Goal: Task Accomplishment & Management: Use online tool/utility

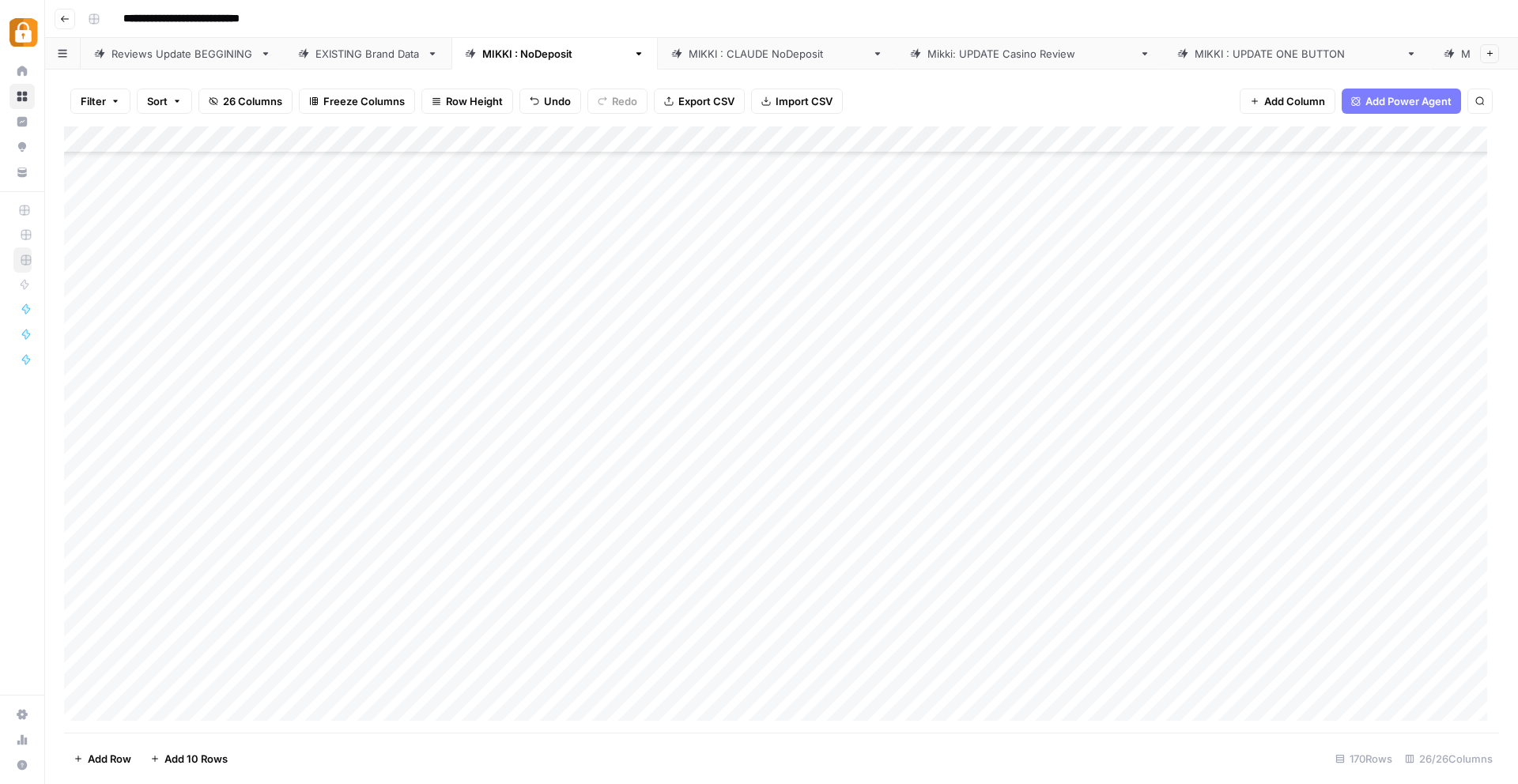
scroll to position [313, 0]
click at [361, 53] on div "EXISTING Brand Data" at bounding box center [368, 54] width 105 height 16
click at [419, 141] on div "Add Column" at bounding box center [781, 429] width 1435 height 606
click at [431, 254] on span "Sort Ascending" at bounding box center [471, 251] width 139 height 16
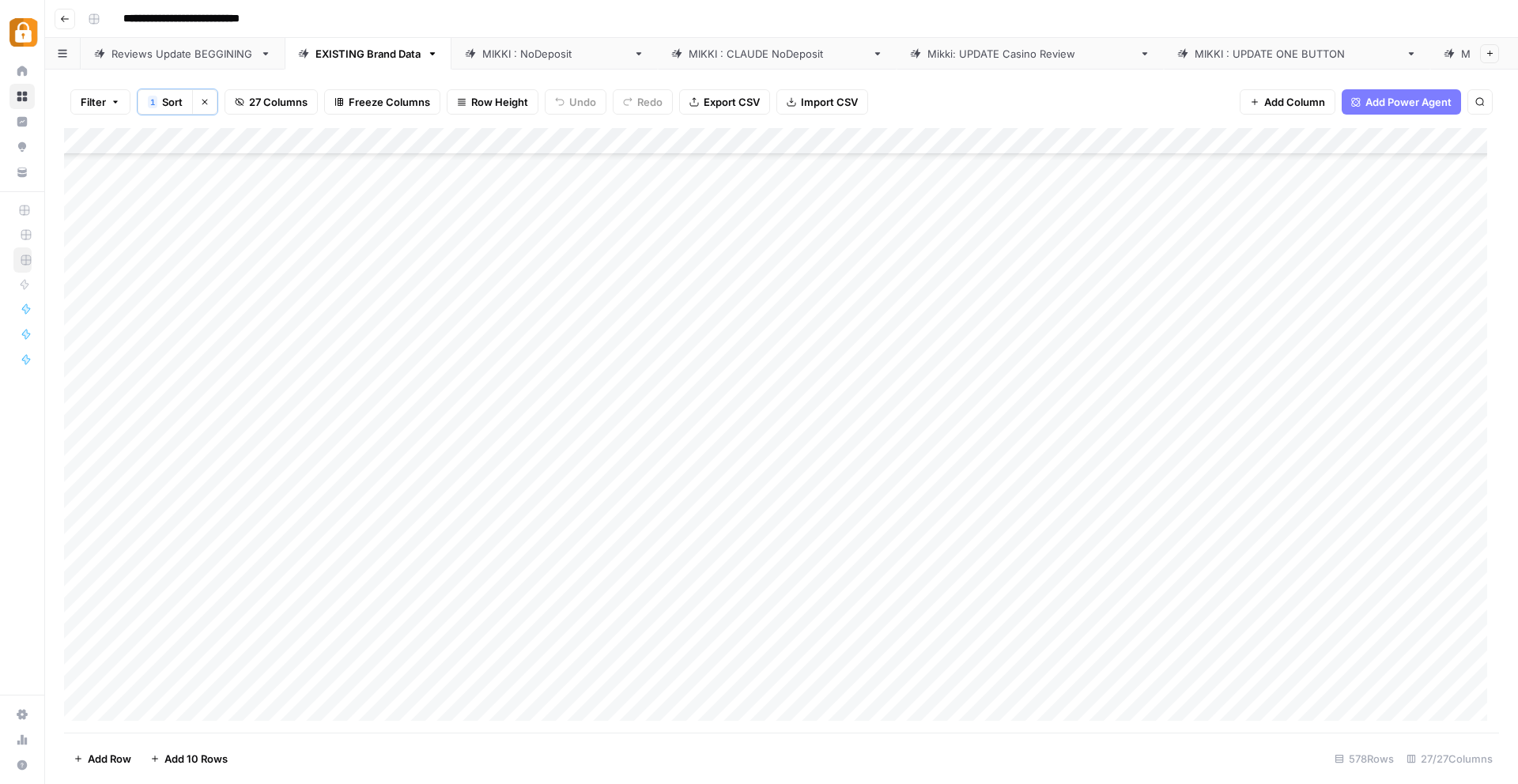
click at [398, 252] on div "Add Column" at bounding box center [781, 430] width 1435 height 605
click at [446, 255] on div "Add Column" at bounding box center [781, 430] width 1435 height 605
click at [446, 255] on textarea "**********" at bounding box center [496, 258] width 253 height 22
drag, startPoint x: 447, startPoint y: 256, endPoint x: 370, endPoint y: 260, distance: 77.1
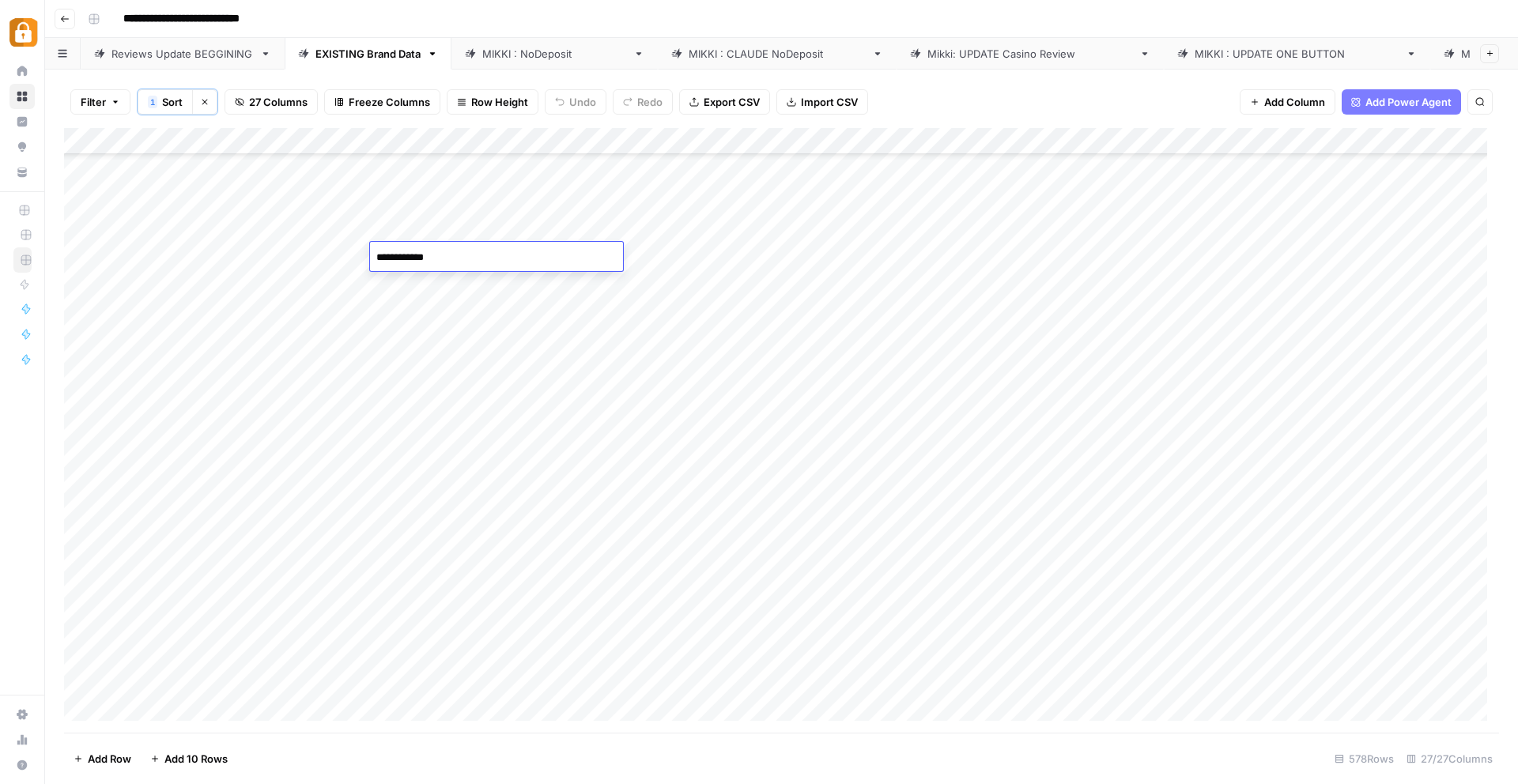
click at [370, 260] on textarea "**********" at bounding box center [496, 258] width 253 height 22
click at [524, 52] on div "[PERSON_NAME] : NoDeposit" at bounding box center [555, 54] width 145 height 16
click at [565, 711] on div "Add Column" at bounding box center [781, 429] width 1435 height 606
click at [574, 707] on div "Add Column" at bounding box center [781, 429] width 1435 height 606
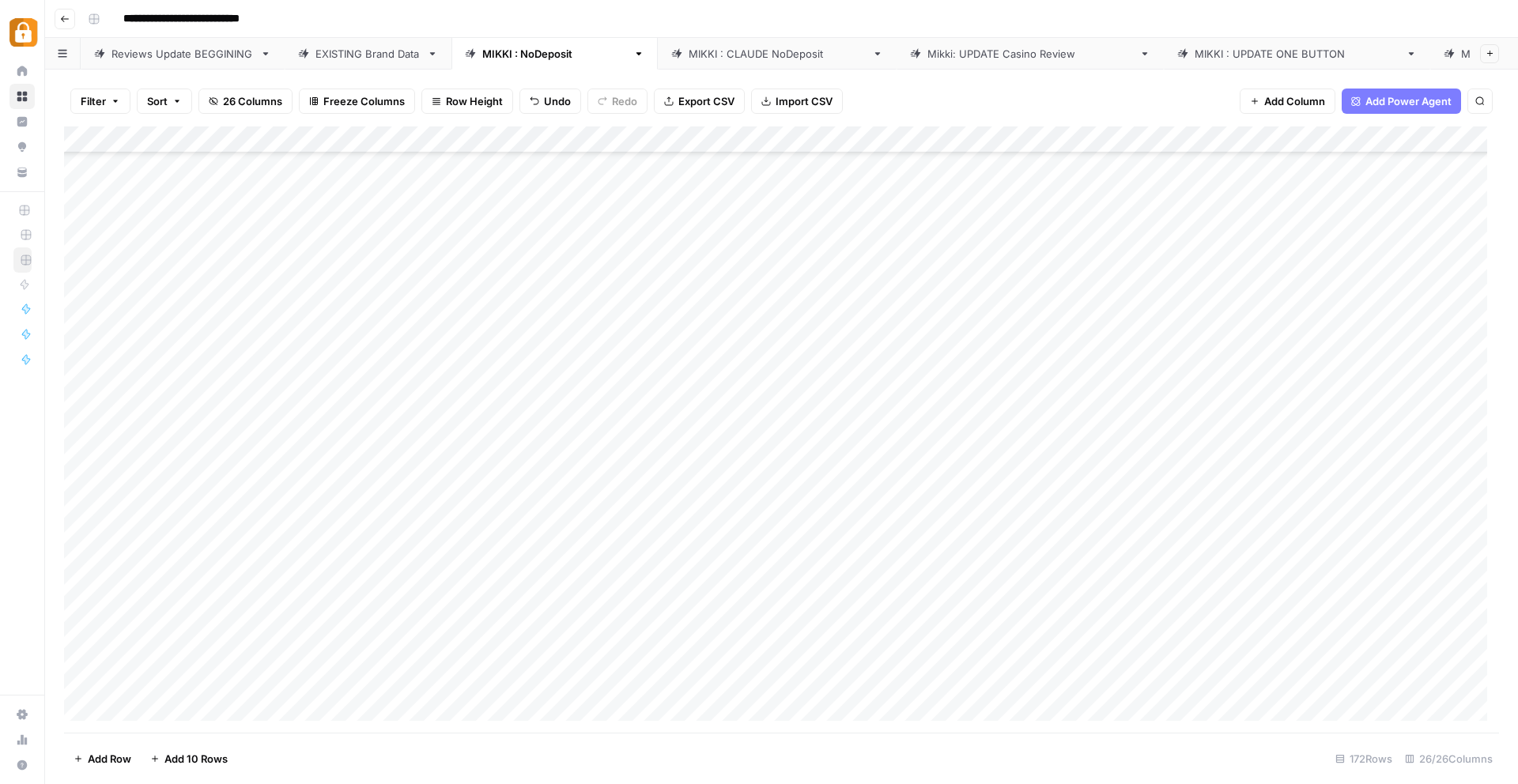
scroll to position [4082, 0]
click at [576, 677] on div "Add Column" at bounding box center [781, 429] width 1435 height 606
click at [571, 653] on div "Add Column" at bounding box center [781, 429] width 1435 height 606
type textarea "**********"
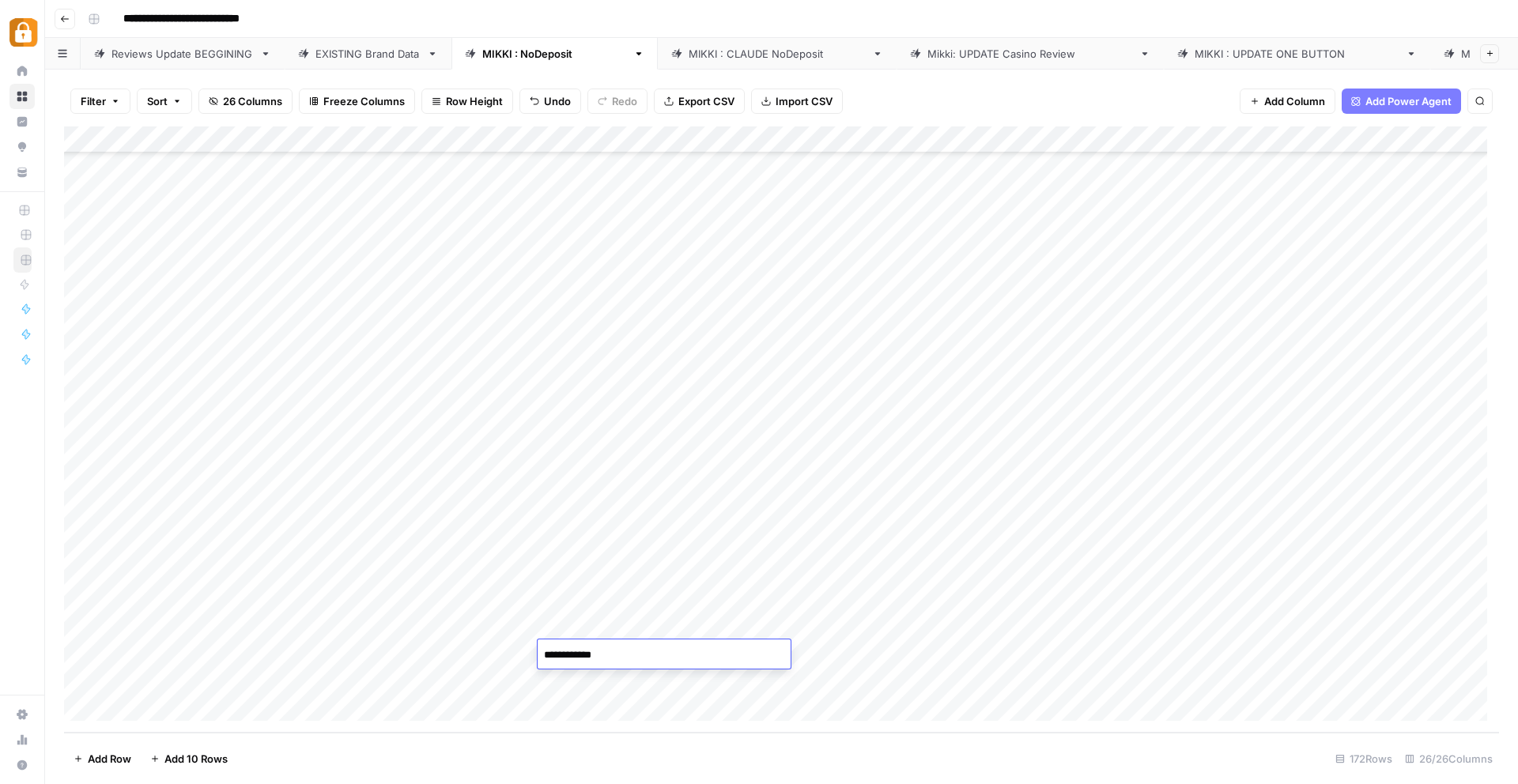
click at [443, 646] on div "Add Column" at bounding box center [781, 429] width 1435 height 606
drag, startPoint x: 265, startPoint y: 625, endPoint x: 422, endPoint y: 626, distance: 157.0
click at [422, 626] on div "Add Column" at bounding box center [781, 429] width 1435 height 606
drag, startPoint x: 538, startPoint y: 640, endPoint x: 535, endPoint y: 654, distance: 14.3
click at [535, 654] on div "Add Column" at bounding box center [781, 429] width 1435 height 606
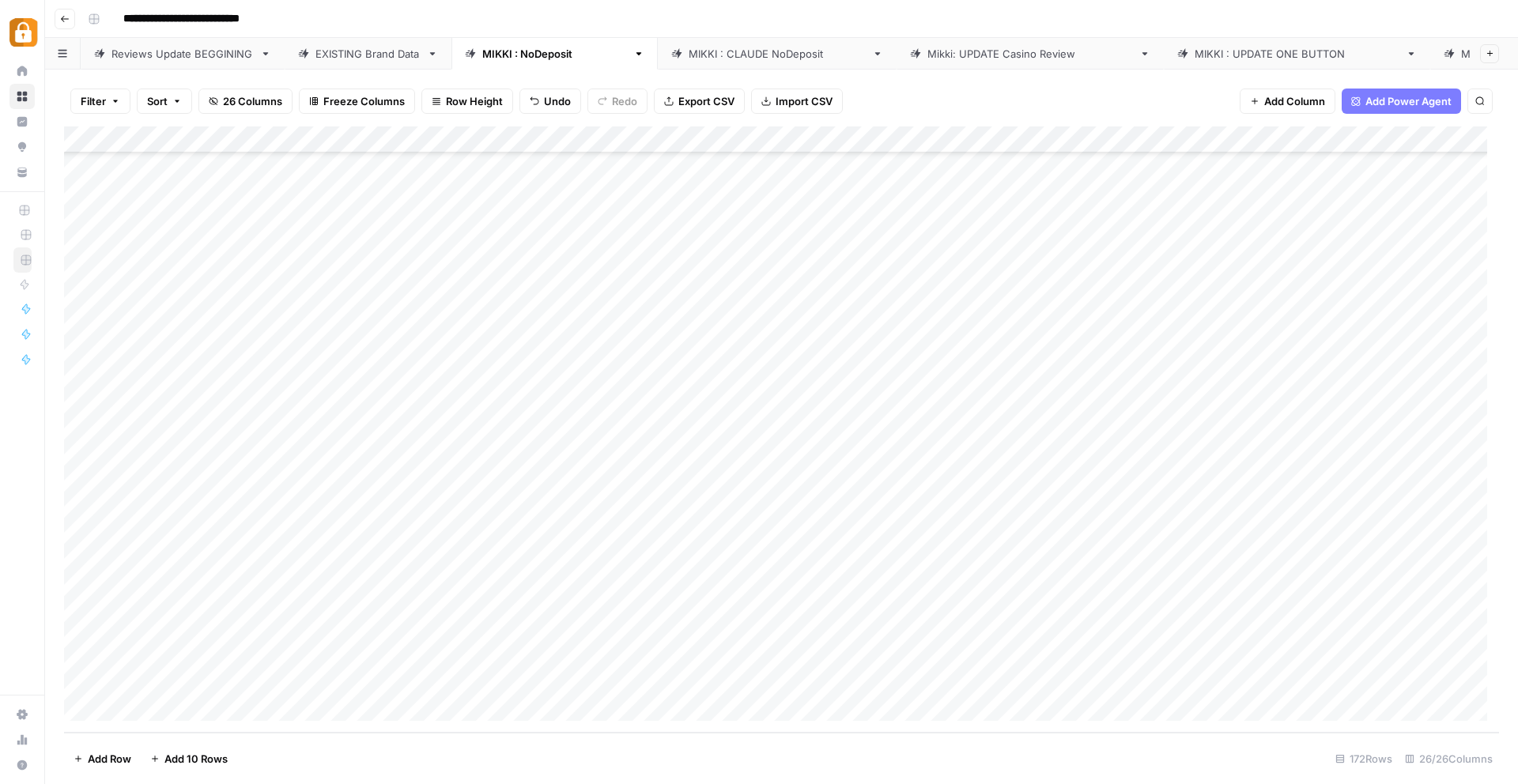
drag, startPoint x: 1008, startPoint y: 625, endPoint x: 1299, endPoint y: 627, distance: 291.0
click at [1299, 627] on div "Add Column" at bounding box center [781, 429] width 1435 height 606
drag, startPoint x: 1336, startPoint y: 640, endPoint x: 1331, endPoint y: 659, distance: 19.6
click at [1331, 659] on div "Add Column" at bounding box center [781, 429] width 1435 height 606
click at [1469, 654] on div "Add Column" at bounding box center [781, 429] width 1435 height 606
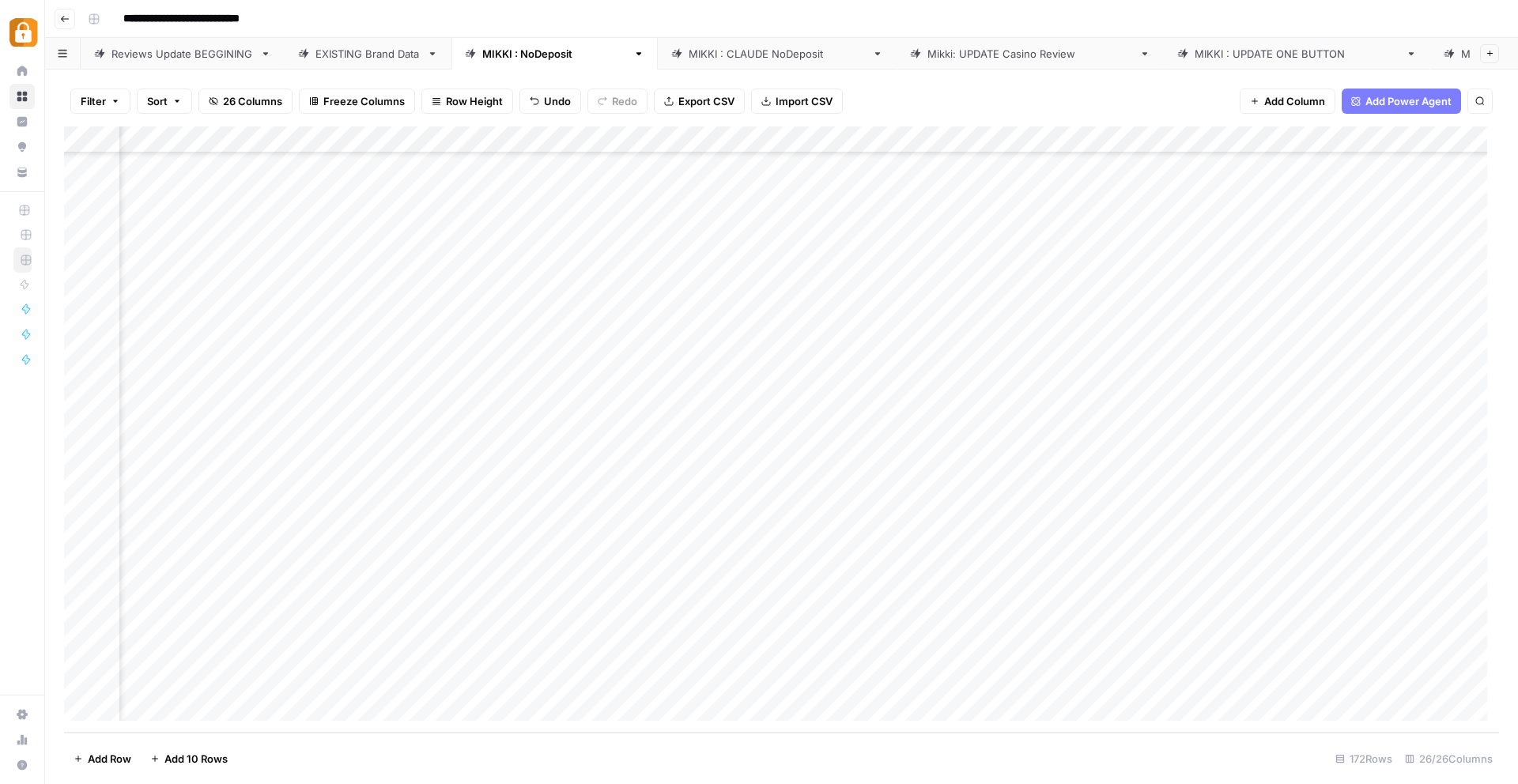
scroll to position [4082, 873]
click at [792, 646] on div "Add Column" at bounding box center [781, 429] width 1435 height 606
click at [810, 650] on div "Add Column" at bounding box center [781, 429] width 1435 height 606
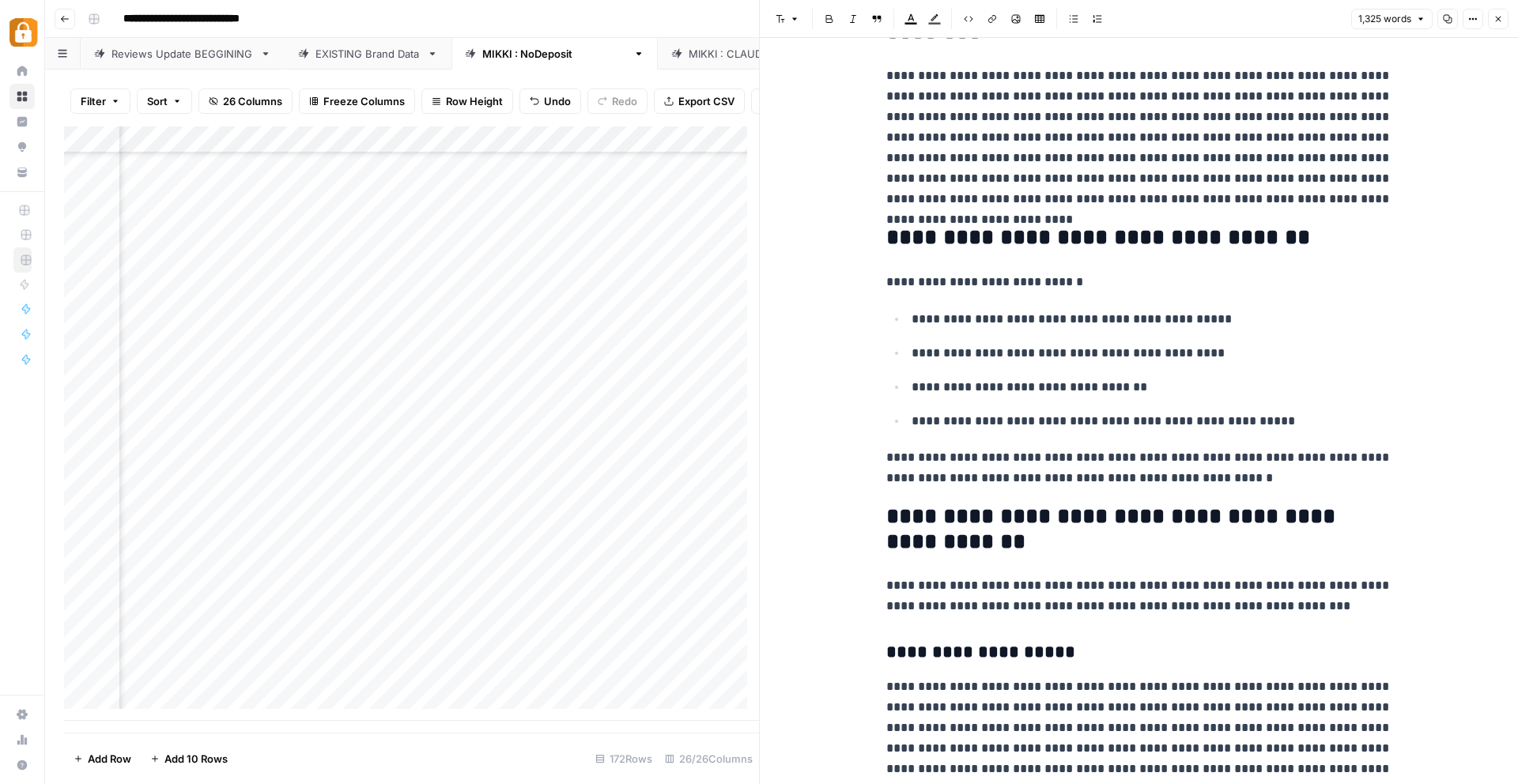
scroll to position [657, 0]
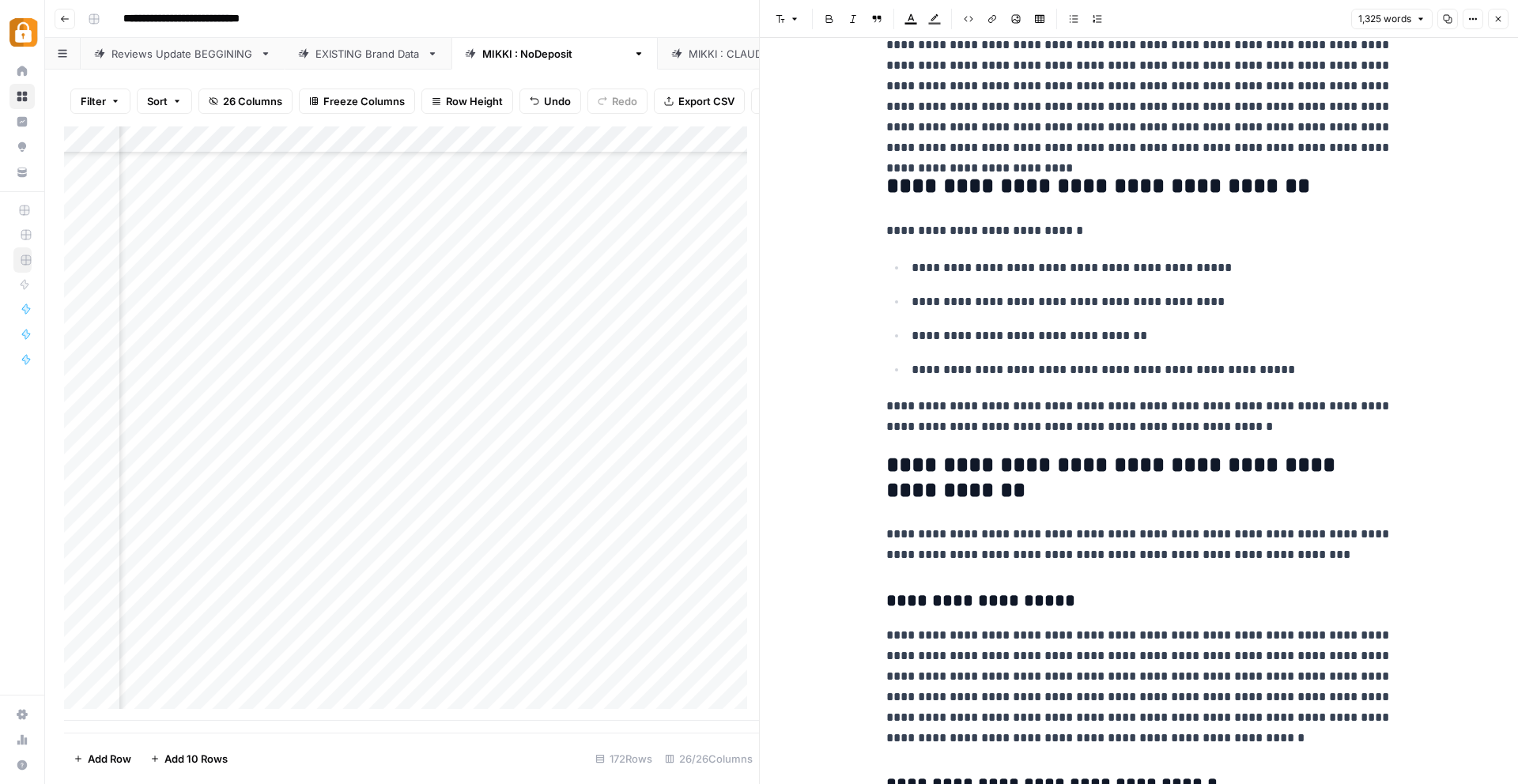
click at [358, 691] on div "Add Column" at bounding box center [411, 424] width 695 height 594
click at [418, 658] on div "Add Column" at bounding box center [411, 424] width 695 height 594
click at [1496, 19] on icon "button" at bounding box center [1499, 19] width 10 height 10
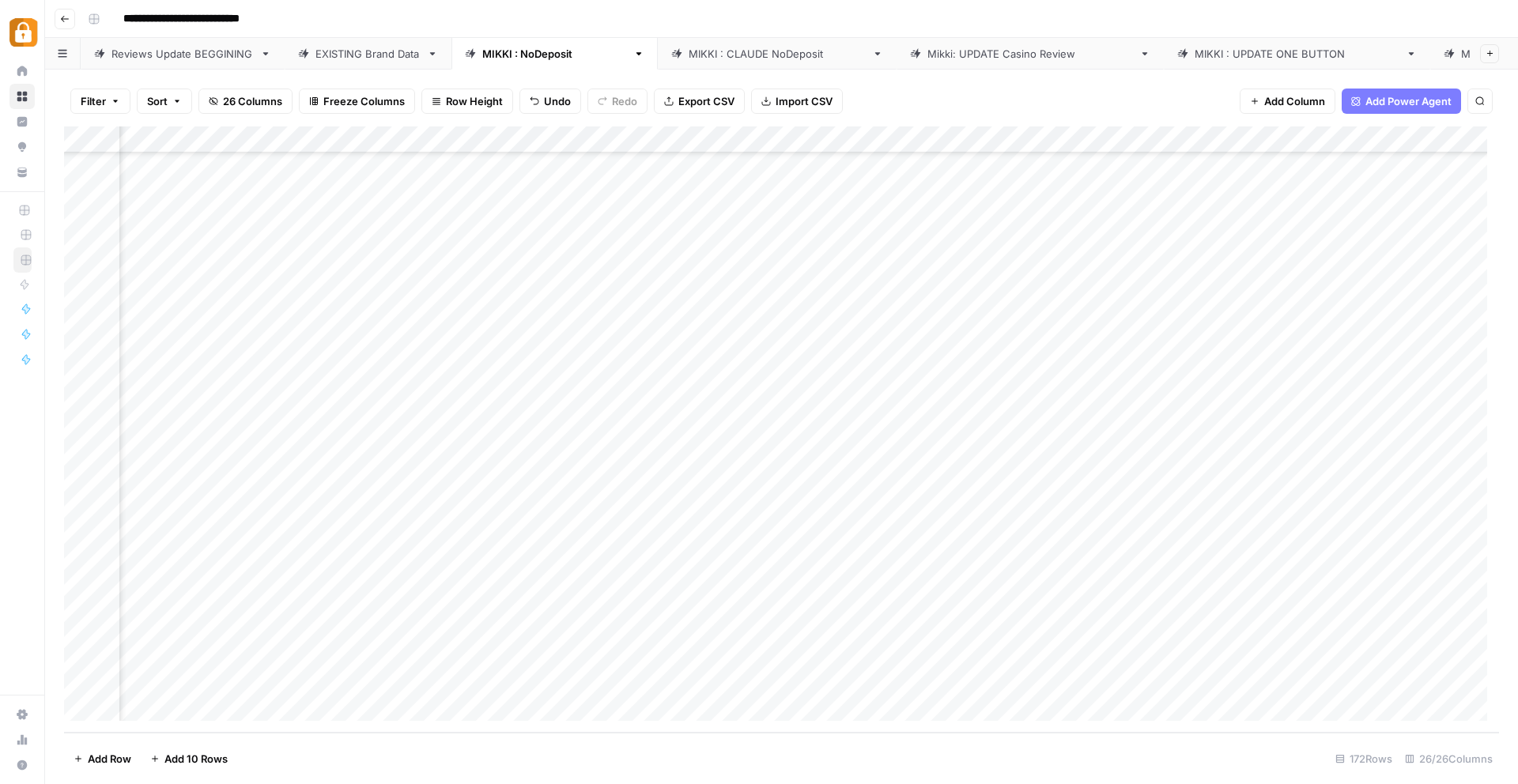
click at [931, 655] on div "Add Column" at bounding box center [781, 429] width 1435 height 606
click at [991, 654] on div "Add Column" at bounding box center [781, 429] width 1435 height 606
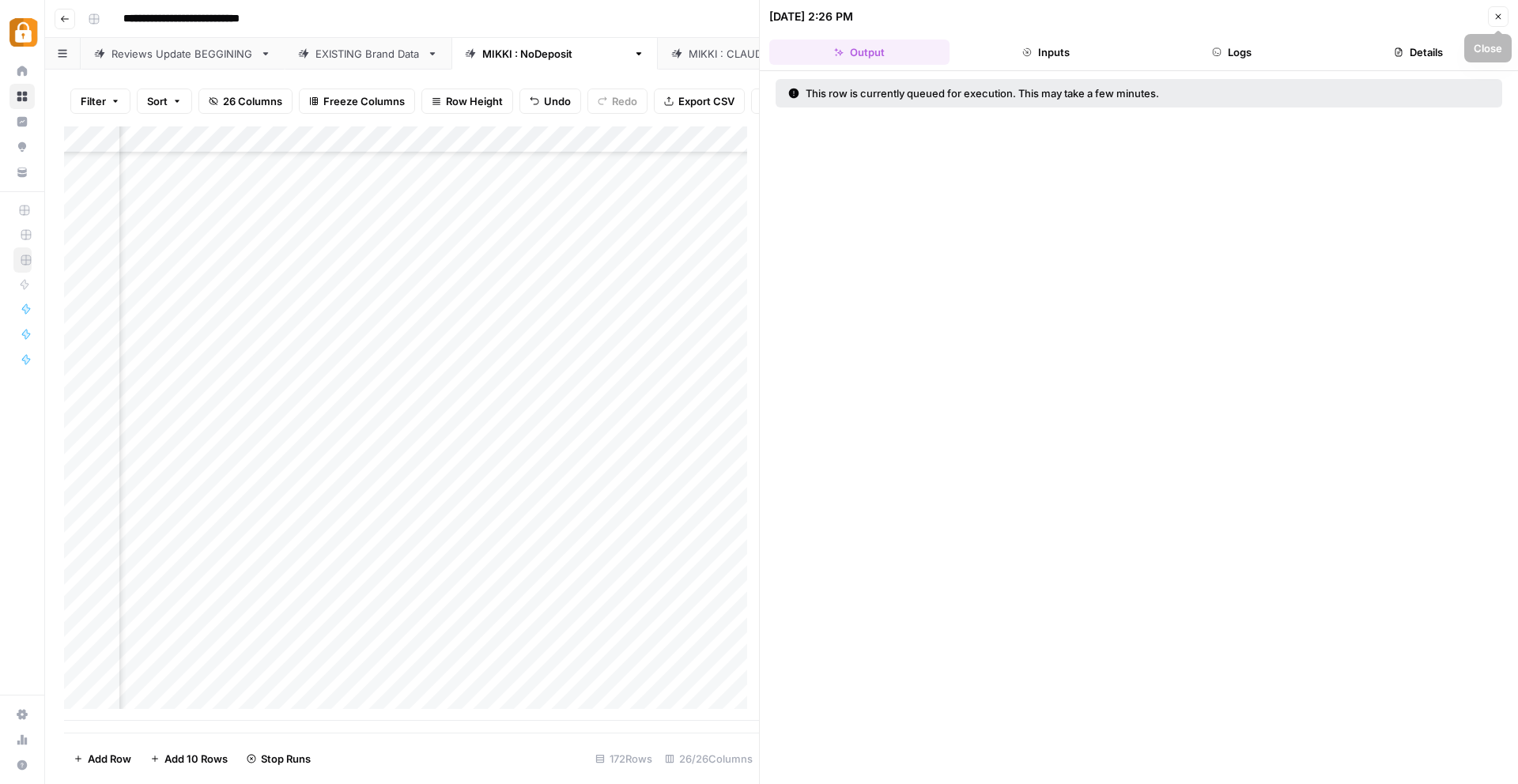
click at [1503, 17] on icon "button" at bounding box center [1499, 17] width 10 height 10
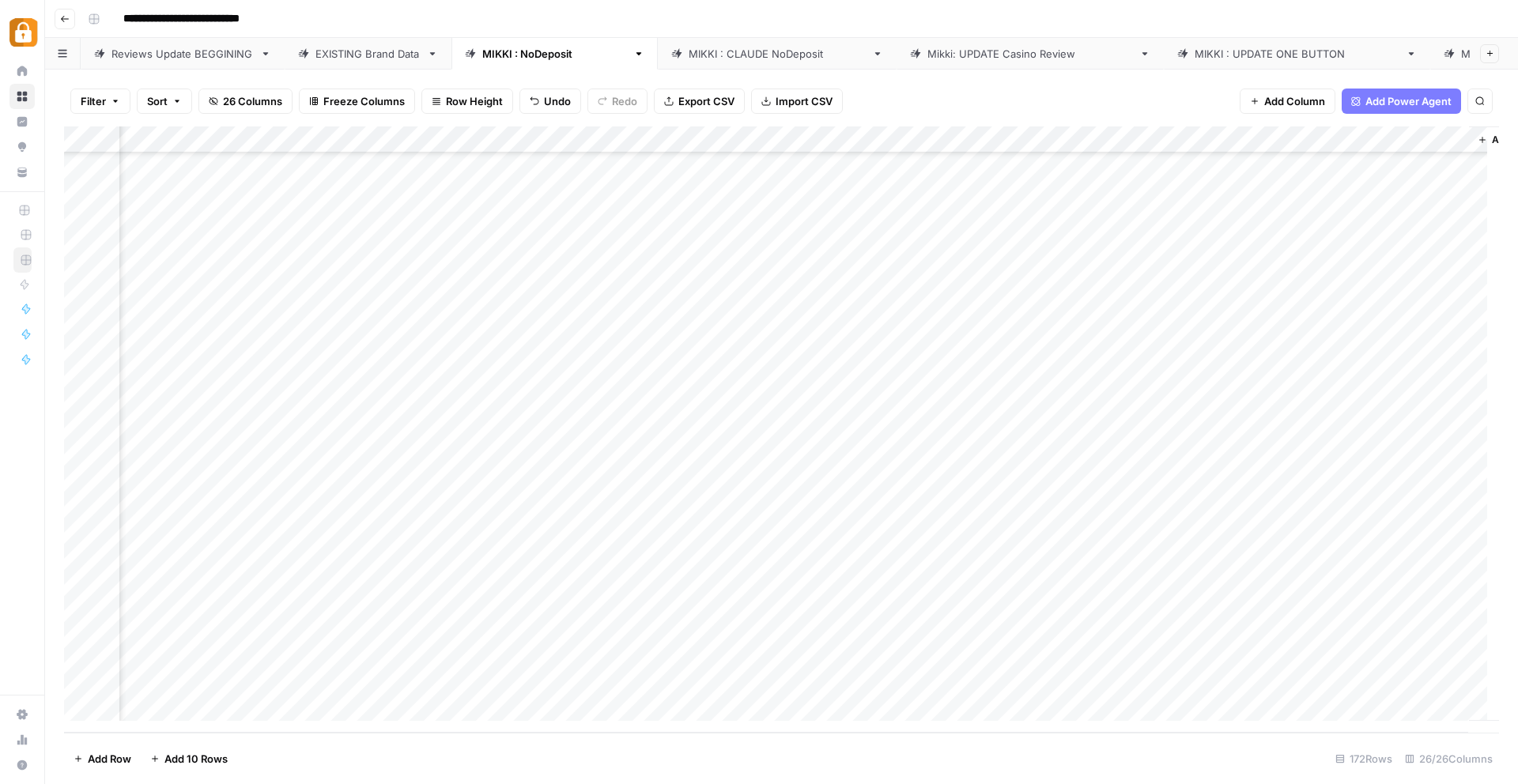
scroll to position [4082, 2800]
click at [1143, 653] on div "Add Column" at bounding box center [781, 429] width 1435 height 606
